Goal: Transaction & Acquisition: Purchase product/service

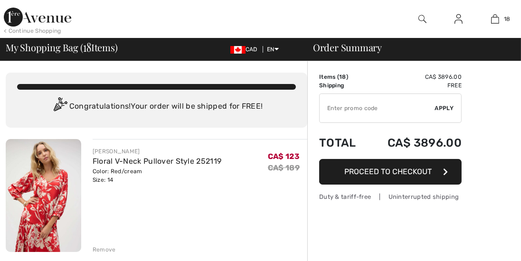
checkbox input "true"
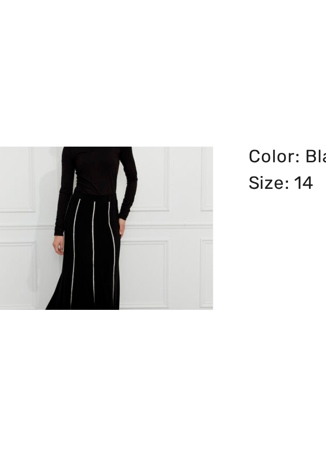
scroll to position [688, 0]
